Goal: Task Accomplishment & Management: Complete application form

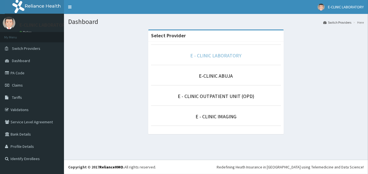
drag, startPoint x: 224, startPoint y: 56, endPoint x: 221, endPoint y: 70, distance: 14.0
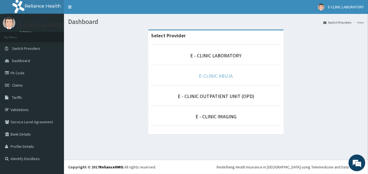
drag, startPoint x: 221, startPoint y: 70, endPoint x: 217, endPoint y: 77, distance: 8.0
click at [217, 77] on link "E-CLINIC ABUJA" at bounding box center [216, 76] width 34 height 6
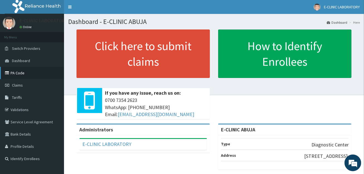
click at [30, 75] on link "PA Code" at bounding box center [32, 73] width 64 height 12
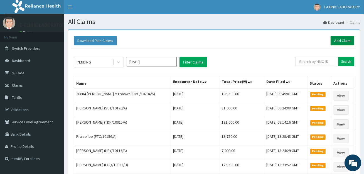
click at [340, 40] on link "Add Claim" at bounding box center [342, 40] width 24 height 9
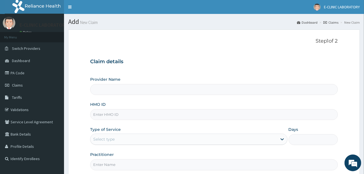
type input "E-CLINIC ABUJA"
click at [141, 118] on input "HMO ID" at bounding box center [213, 114] width 247 height 11
paste input "SIF/10008/A"
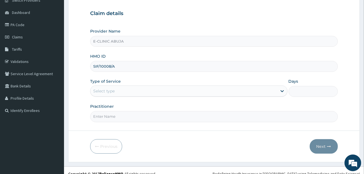
scroll to position [54, 0]
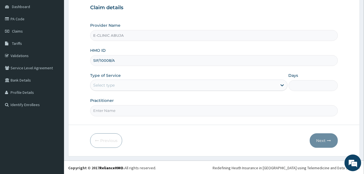
type input "SIF/10008/A"
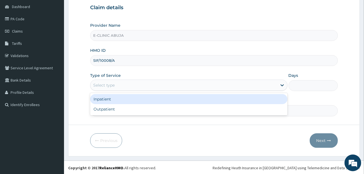
click at [130, 86] on div "Select type" at bounding box center [183, 85] width 186 height 9
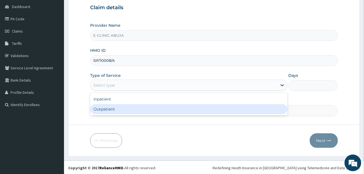
click at [128, 106] on div "Outpatient" at bounding box center [188, 109] width 197 height 10
type input "1"
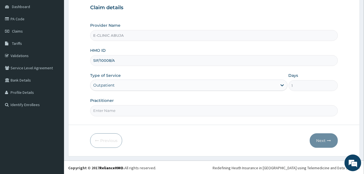
click at [127, 106] on input "Practitioner" at bounding box center [213, 110] width 247 height 11
type input "DR. EDET"
click at [320, 146] on button "Next" at bounding box center [323, 140] width 28 height 14
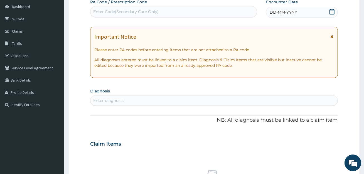
click at [188, 11] on div "Enter Code(Secondary Care Only)" at bounding box center [173, 11] width 166 height 9
drag, startPoint x: 188, startPoint y: 11, endPoint x: 134, endPoint y: 10, distance: 53.9
click at [134, 10] on div "Enter Code(Secondary Care Only)" at bounding box center [125, 12] width 65 height 6
paste input "PA/054F05"
type input "PA/054F05"
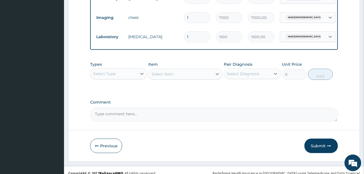
scroll to position [276, 0]
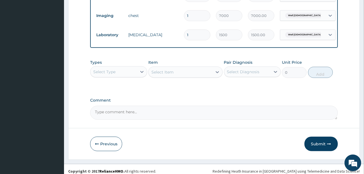
click at [209, 117] on textarea "Comment" at bounding box center [213, 113] width 247 height 14
paste textarea "PA/054F05"
type textarea "PA/054F05"
click at [328, 146] on icon "button" at bounding box center [329, 144] width 4 height 4
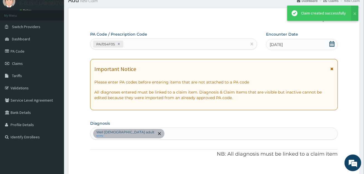
scroll to position [276, 0]
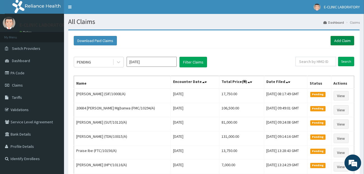
click at [338, 41] on link "Add Claim" at bounding box center [342, 40] width 24 height 9
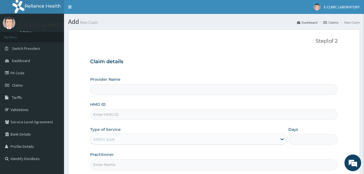
paste input "IGZ/10001/A"
type input "IGZ/10001/A"
type input "E-CLINIC ABUJA"
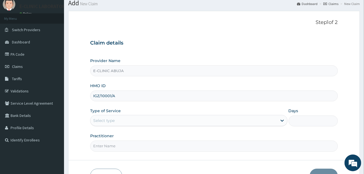
scroll to position [54, 0]
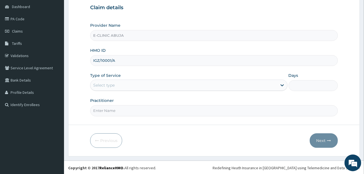
type input "IGZ/10001/A"
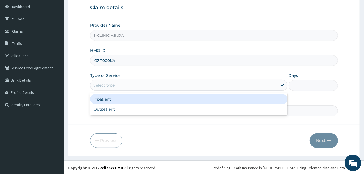
click at [150, 84] on div "Select type" at bounding box center [183, 85] width 186 height 9
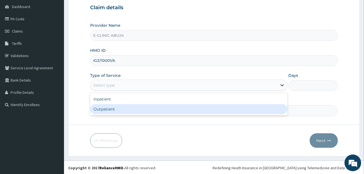
click at [151, 105] on div "Outpatient" at bounding box center [188, 109] width 197 height 10
type input "1"
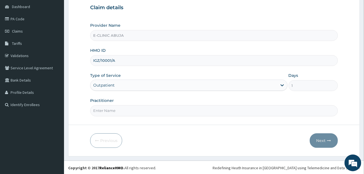
click at [152, 110] on input "Practitioner" at bounding box center [213, 110] width 247 height 11
type input "DR. EDET"
click at [328, 144] on button "Next" at bounding box center [323, 140] width 28 height 14
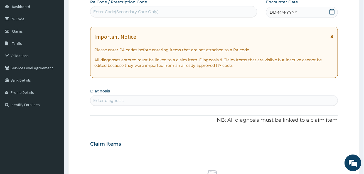
scroll to position [0, 0]
click at [220, 13] on div "Enter Code(Secondary Care Only)" at bounding box center [173, 11] width 166 height 9
paste input "PA/83202C"
type input "PA/83202C"
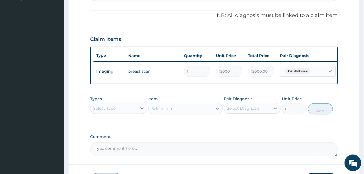
scroll to position [173, 0]
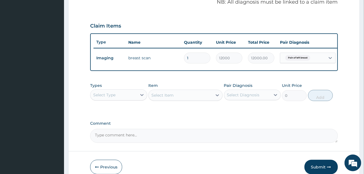
click at [139, 133] on textarea "Comment" at bounding box center [213, 136] width 247 height 14
paste textarea "PA/83202C"
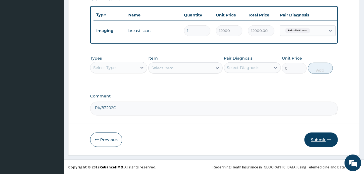
type textarea "PA/83202C"
click at [310, 145] on button "Submit" at bounding box center [320, 139] width 33 height 14
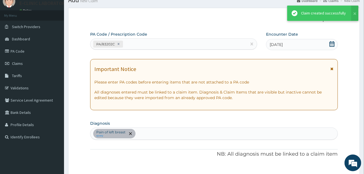
scroll to position [204, 0]
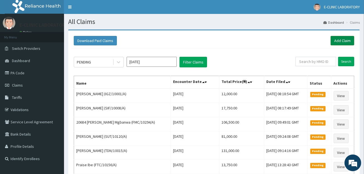
click at [342, 42] on link "Add Claim" at bounding box center [342, 40] width 24 height 9
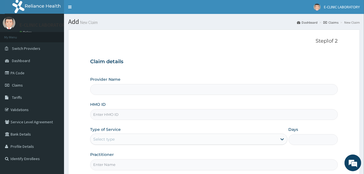
type input "E-CLINIC ABUJA"
click at [176, 115] on input "HMO ID" at bounding box center [213, 114] width 247 height 11
paste input "LGL/10200/A"
type input "LGL/10200/A"
click at [178, 135] on div "Select type" at bounding box center [183, 139] width 186 height 9
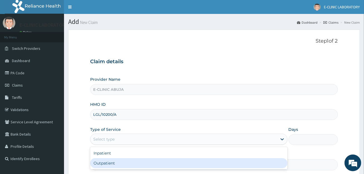
click at [163, 163] on div "Outpatient" at bounding box center [188, 163] width 197 height 10
type input "1"
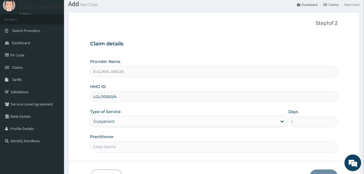
scroll to position [54, 0]
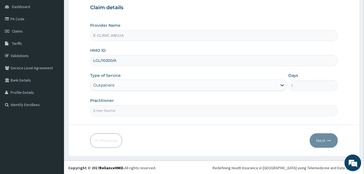
click at [154, 110] on input "Practitioner" at bounding box center [213, 110] width 247 height 11
type input "[PERSON_NAME]"
click at [327, 142] on button "Next" at bounding box center [323, 140] width 28 height 14
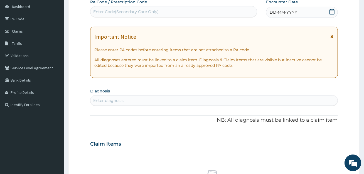
click at [194, 14] on div "Enter Code(Secondary Care Only)" at bounding box center [173, 11] width 166 height 9
paste input "PA/74CDE1"
type input "PA/74CDE1"
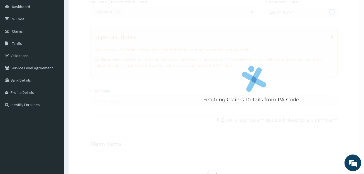
scroll to position [202, 0]
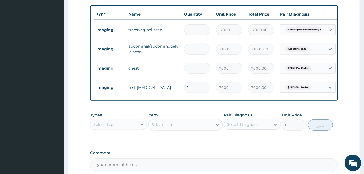
click at [221, 166] on textarea "Comment" at bounding box center [213, 165] width 247 height 14
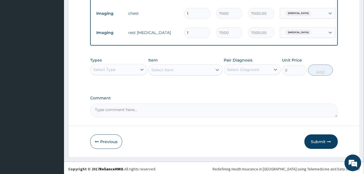
scroll to position [262, 0]
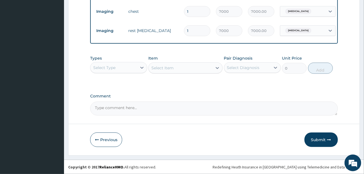
paste textarea "PA/74CDE1"
type textarea "PA/74CDE1 PA/74CDE1"
click at [324, 147] on button "Submit" at bounding box center [320, 139] width 33 height 14
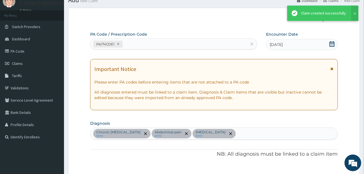
scroll to position [262, 0]
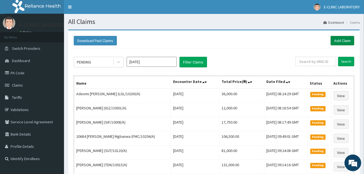
click at [340, 37] on link "Add Claim" at bounding box center [342, 40] width 24 height 9
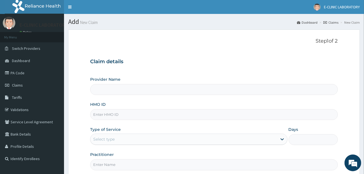
type input "E-CLINIC ABUJA"
paste input "NUL/10008/A"
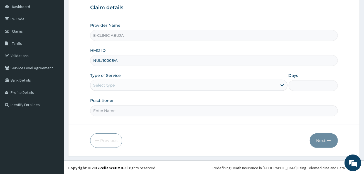
type input "NUL/10008/A"
click at [136, 82] on div "Select type" at bounding box center [183, 85] width 186 height 9
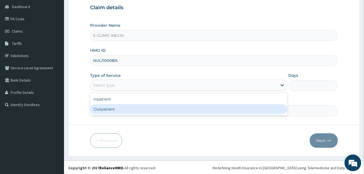
click at [136, 108] on div "Outpatient" at bounding box center [188, 109] width 197 height 10
type input "1"
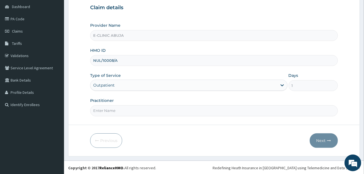
click at [135, 113] on input "Practitioner" at bounding box center [213, 110] width 247 height 11
type input "[PERSON_NAME]"
click at [320, 143] on button "Next" at bounding box center [323, 140] width 28 height 14
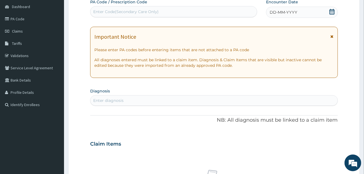
click at [172, 11] on div "Enter Code(Secondary Care Only)" at bounding box center [173, 11] width 166 height 9
drag, startPoint x: 172, startPoint y: 11, endPoint x: 118, endPoint y: 9, distance: 54.0
click at [118, 9] on div "Enter Code(Secondary Care Only)" at bounding box center [173, 11] width 166 height 9
click at [120, 12] on div "Enter Code(Secondary Care Only)" at bounding box center [125, 12] width 65 height 6
paste input "PA/BB15BE"
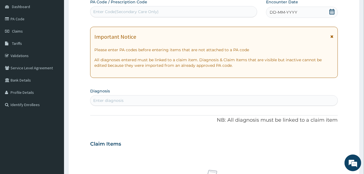
type input "PA/BB15BE"
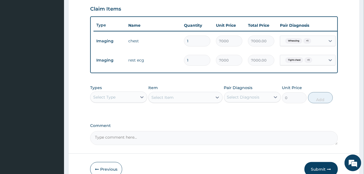
scroll to position [219, 0]
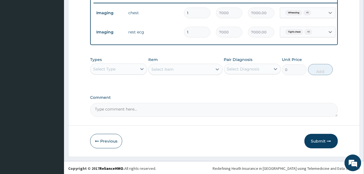
click at [128, 108] on textarea "Comment" at bounding box center [213, 110] width 247 height 14
paste textarea "PA/BB15BE"
type textarea "PA/BB15BE"
click at [321, 144] on button "Submit" at bounding box center [320, 141] width 33 height 14
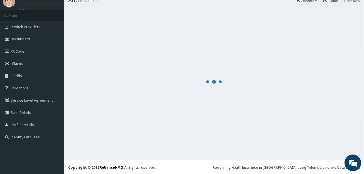
scroll to position [219, 0]
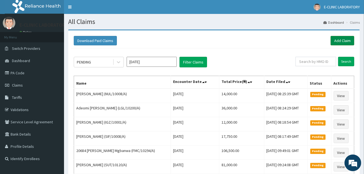
click at [346, 37] on link "Add Claim" at bounding box center [342, 40] width 24 height 9
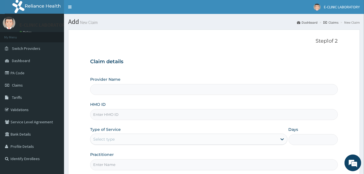
click at [121, 114] on input "HMO ID" at bounding box center [213, 114] width 247 height 11
type input "E-CLINIC ABUJA"
paste input "FMI/10097/A"
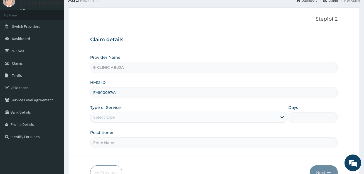
scroll to position [54, 0]
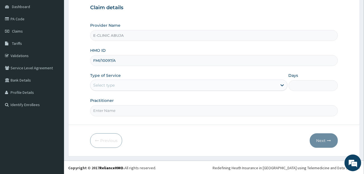
type input "FMI/10097/A"
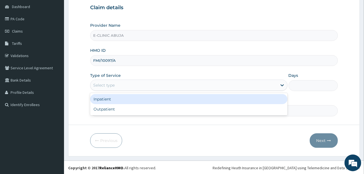
click at [111, 83] on div "Select type" at bounding box center [103, 85] width 21 height 6
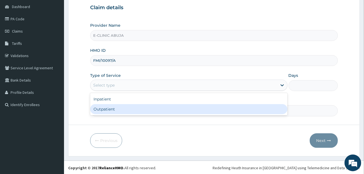
click at [120, 108] on div "Outpatient" at bounding box center [188, 109] width 197 height 10
type input "1"
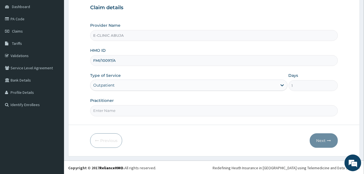
click at [120, 108] on input "Practitioner" at bounding box center [213, 110] width 247 height 11
type input "[PERSON_NAME]"
click at [322, 139] on button "Next" at bounding box center [323, 140] width 28 height 14
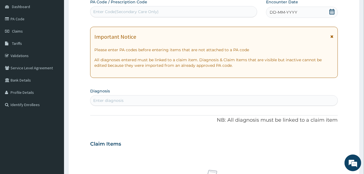
scroll to position [0, 0]
click at [193, 13] on div "Enter Code(Secondary Care Only)" at bounding box center [173, 11] width 166 height 9
paste input "PA/520D0B"
type input "PA/520D0B"
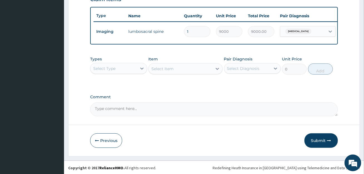
scroll to position [201, 0]
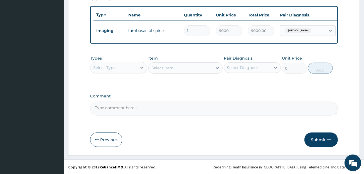
click at [147, 108] on textarea "Comment" at bounding box center [213, 108] width 247 height 14
paste textarea "PA/520D0B"
type textarea "PA/520D0B"
click at [318, 147] on button "Submit" at bounding box center [320, 139] width 33 height 14
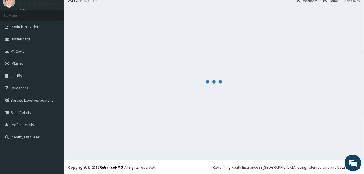
scroll to position [201, 0]
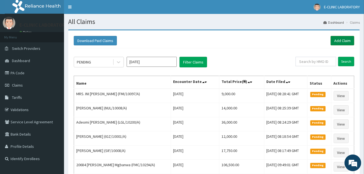
click at [342, 42] on link "Add Claim" at bounding box center [342, 40] width 24 height 9
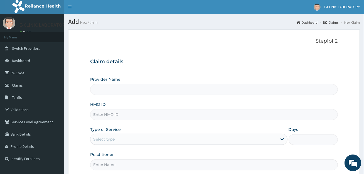
click at [119, 116] on input "HMO ID" at bounding box center [213, 114] width 247 height 11
type input "E-CLINIC ABUJA"
paste input "FMI/10097/B"
type input "FMI/10097/B"
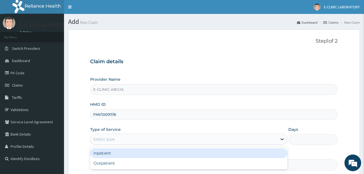
click at [131, 137] on div "Select type" at bounding box center [183, 139] width 186 height 9
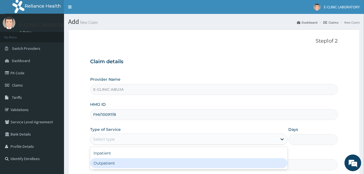
click at [126, 162] on div "Outpatient" at bounding box center [188, 163] width 197 height 10
type input "1"
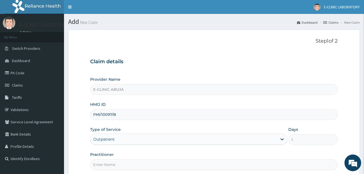
click at [126, 162] on input "Practitioner" at bounding box center [213, 164] width 247 height 11
type input "[PERSON_NAME]"
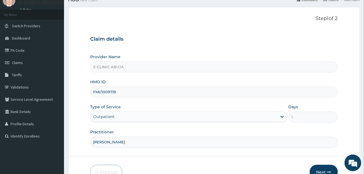
scroll to position [54, 0]
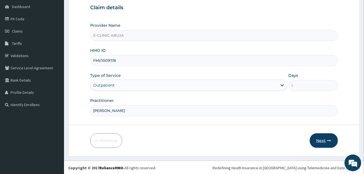
click at [330, 141] on icon "button" at bounding box center [329, 140] width 4 height 4
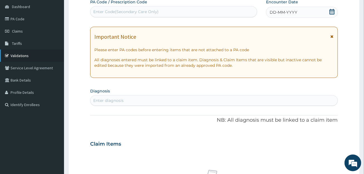
scroll to position [0, 0]
click at [138, 15] on div "Enter Code(Secondary Care Only)" at bounding box center [173, 11] width 166 height 9
paste input "PA/1E2134"
type input "PA/1E2134"
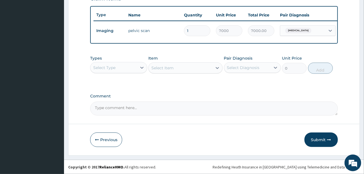
scroll to position [204, 0]
click at [131, 107] on textarea "Comment" at bounding box center [213, 108] width 247 height 14
paste textarea "PA/1E2134"
type textarea "PA/1E2134"
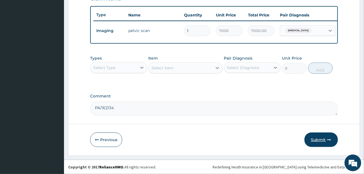
click at [319, 137] on button "Submit" at bounding box center [320, 139] width 33 height 14
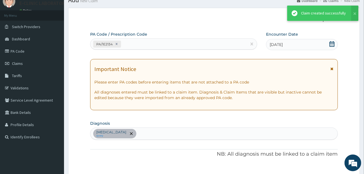
scroll to position [204, 0]
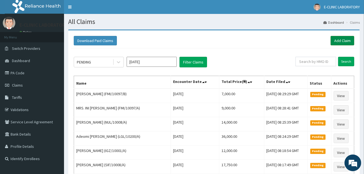
click at [337, 40] on link "Add Claim" at bounding box center [342, 40] width 24 height 9
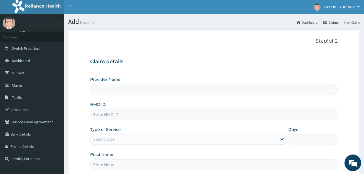
click at [158, 115] on input "HMO ID" at bounding box center [213, 114] width 247 height 11
type input "E-CLINIC ABUJA"
paste input "NTD/10037/B"
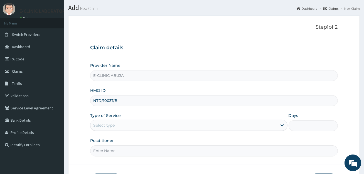
scroll to position [28, 0]
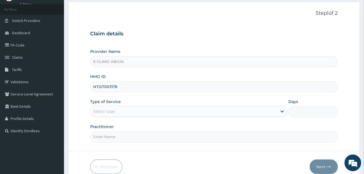
type input "NTD/10037/B"
click at [115, 109] on div "Select type" at bounding box center [183, 111] width 186 height 9
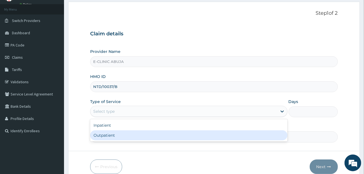
click at [122, 133] on div "Outpatient" at bounding box center [188, 135] width 197 height 10
type input "1"
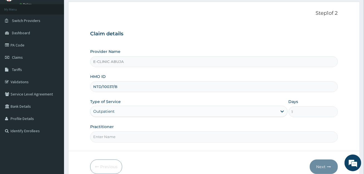
click at [122, 133] on input "Practitioner" at bounding box center [213, 136] width 247 height 11
type input "[PERSON_NAME]"
click at [328, 168] on button "Next" at bounding box center [323, 166] width 28 height 14
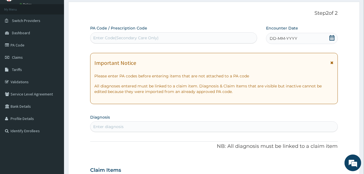
scroll to position [0, 0]
click at [173, 35] on div "Enter Code(Secondary Care Only)" at bounding box center [173, 37] width 166 height 9
paste input "PA/EF23E7"
type input "PA/EF23E7"
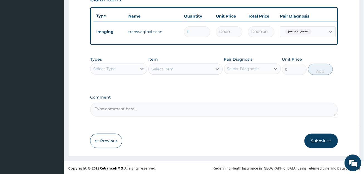
scroll to position [204, 0]
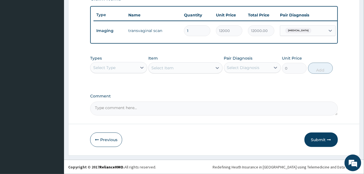
click at [150, 107] on textarea "Comment" at bounding box center [213, 108] width 247 height 14
paste textarea "PA/EF23E7"
type textarea "PA/EF23E7"
click at [323, 139] on button "Submit" at bounding box center [320, 139] width 33 height 14
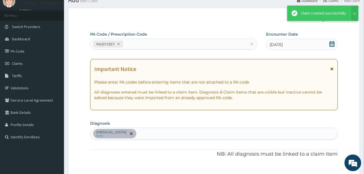
scroll to position [204, 0]
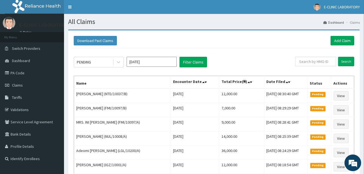
click at [354, 42] on div "Download Paid Claims Add Claim" at bounding box center [214, 40] width 286 height 15
click at [351, 42] on link "Add Claim" at bounding box center [342, 40] width 24 height 9
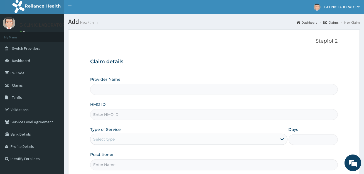
click at [129, 113] on input "HMO ID" at bounding box center [213, 114] width 247 height 11
paste input "MHP/10070/A"
type input "MHP/10070/A"
type input "E-CLINIC ABUJA"
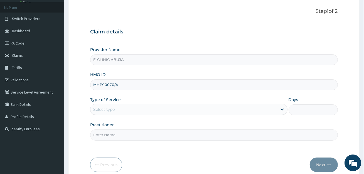
scroll to position [54, 0]
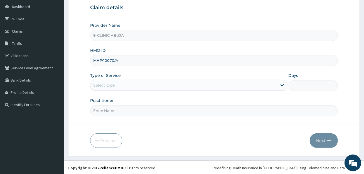
type input "MHP/10070/A"
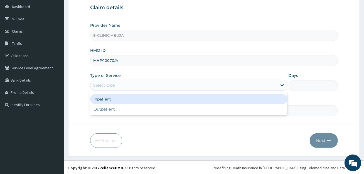
click at [137, 88] on div "Select type" at bounding box center [183, 85] width 186 height 9
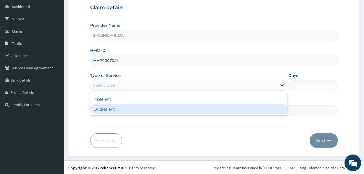
click at [135, 107] on div "Outpatient" at bounding box center [188, 109] width 197 height 10
type input "1"
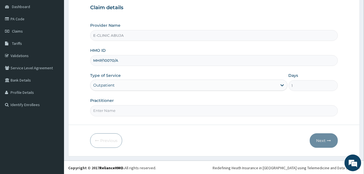
click at [135, 107] on input "Practitioner" at bounding box center [213, 110] width 247 height 11
type input "[PERSON_NAME]"
click at [327, 139] on icon "button" at bounding box center [329, 140] width 4 height 4
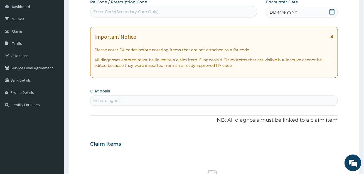
scroll to position [0, 0]
click at [154, 11] on div "Enter Code(Secondary Care Only)" at bounding box center [125, 12] width 65 height 6
paste input "PA/D2C893"
type input "PA/D2C893"
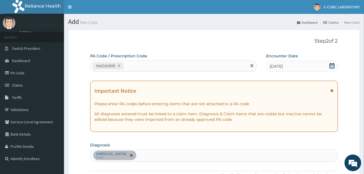
click at [148, 66] on div "PA/D2C893" at bounding box center [168, 65] width 156 height 9
paste input "PA/D78272"
type input "PA/D78272"
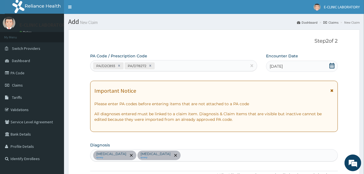
click at [354, 16] on button at bounding box center [356, 21] width 7 height 21
click at [329, 22] on link "Claims" at bounding box center [330, 22] width 15 height 5
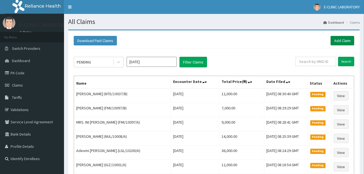
click at [346, 38] on link "Add Claim" at bounding box center [342, 40] width 24 height 9
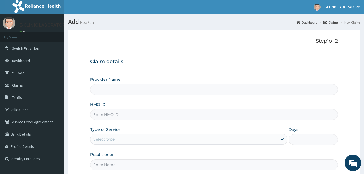
type input "E-CLINIC ABUJA"
click at [187, 118] on input "HMO ID" at bounding box center [213, 114] width 247 height 11
paste input "MHP/10070/A"
type input "MHP/10070/A"
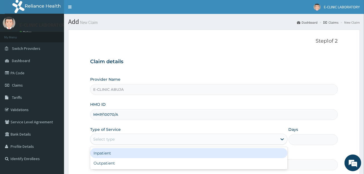
click at [178, 138] on div "Select type" at bounding box center [183, 139] width 186 height 9
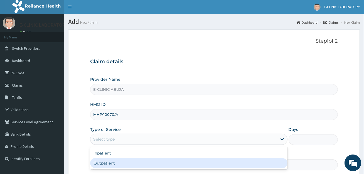
click at [164, 160] on div "Outpatient" at bounding box center [188, 163] width 197 height 10
type input "1"
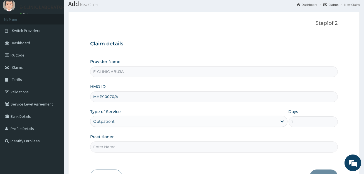
scroll to position [28, 0]
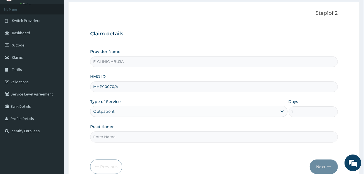
click at [162, 135] on input "Practitioner" at bounding box center [213, 136] width 247 height 11
type input "[PERSON_NAME]"
click at [327, 165] on button "Next" at bounding box center [323, 166] width 28 height 14
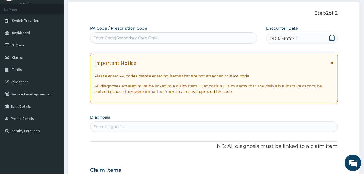
click at [133, 38] on div "Enter Code(Secondary Care Only)" at bounding box center [125, 38] width 65 height 6
paste input "PA/D2C893"
type input "PA/D2C893"
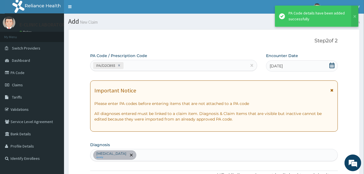
scroll to position [0, 0]
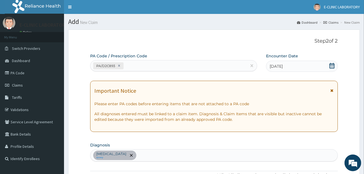
click at [187, 63] on div "PA/D2C893" at bounding box center [168, 65] width 156 height 9
paste input "PA/D78272"
type input "PA/D78272"
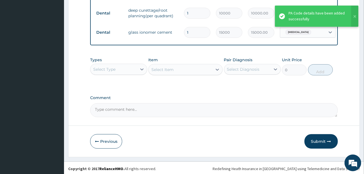
scroll to position [257, 0]
click at [162, 113] on textarea "Comment" at bounding box center [213, 110] width 247 height 14
paste textarea "PA/D78272"
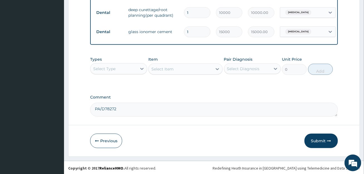
paste textarea "PA/D2C893"
type textarea "PA/D78272 PA/D2C893"
click at [324, 140] on button "Submit" at bounding box center [320, 140] width 33 height 14
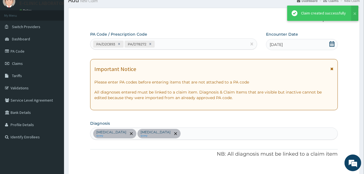
scroll to position [257, 0]
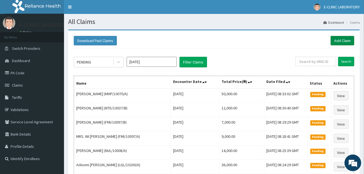
click at [349, 41] on link "Add Claim" at bounding box center [342, 40] width 24 height 9
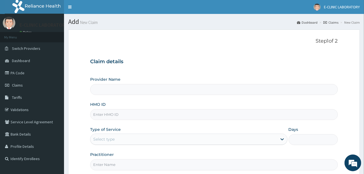
click at [131, 116] on input "HMO ID" at bounding box center [213, 114] width 247 height 11
paste input "MHP/10070/B"
type input "MHP/10070/B"
type input "E-CLINIC ABUJA"
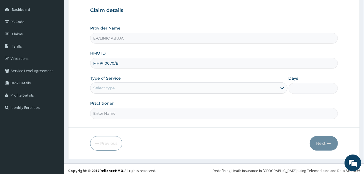
scroll to position [54, 0]
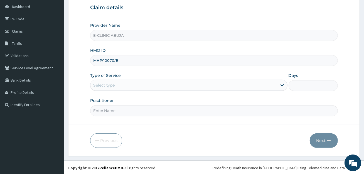
type input "MHP/10070/B"
click at [157, 87] on div "Select type" at bounding box center [183, 85] width 186 height 9
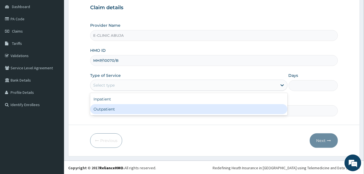
click at [160, 107] on div "Outpatient" at bounding box center [188, 109] width 197 height 10
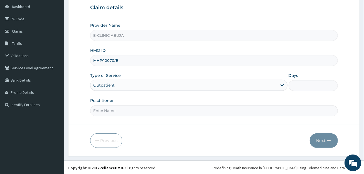
type input "1"
click at [159, 107] on input "Practitioner" at bounding box center [213, 110] width 247 height 11
type input "[PERSON_NAME]"
click at [324, 141] on button "Next" at bounding box center [323, 140] width 28 height 14
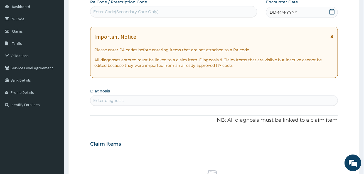
scroll to position [0, 0]
click at [180, 11] on div "Enter Code(Secondary Care Only)" at bounding box center [173, 11] width 166 height 9
paste input "PA/A8DFCB"
type input "PA/A8DFCB"
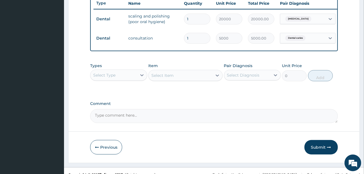
scroll to position [219, 0]
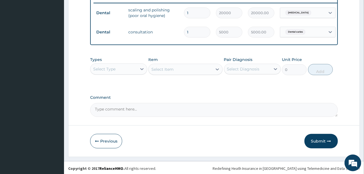
click at [164, 114] on textarea "Comment" at bounding box center [213, 110] width 247 height 14
paste textarea "PA/A8DFCB"
type textarea "PA/A8DFCB"
click at [326, 142] on button "Submit" at bounding box center [320, 141] width 33 height 14
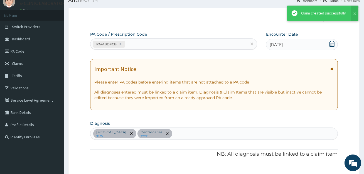
scroll to position [219, 0]
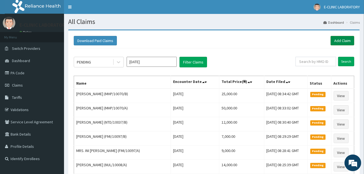
click at [346, 39] on link "Add Claim" at bounding box center [342, 40] width 24 height 9
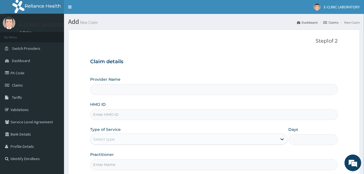
type input "E-CLINIC ABUJA"
